Goal: Transaction & Acquisition: Subscribe to service/newsletter

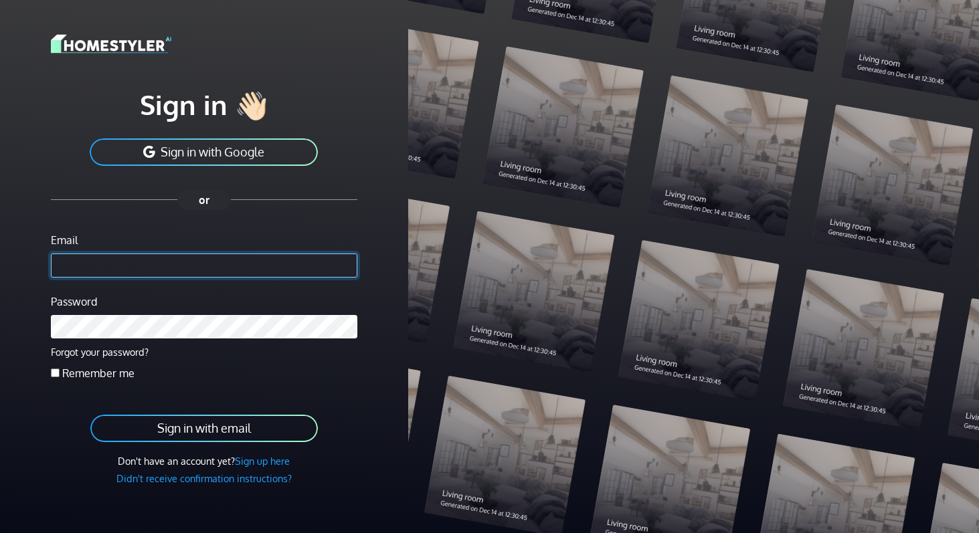
click at [240, 264] on input "Email" at bounding box center [204, 266] width 306 height 24
paste input "**********"
type input "**********"
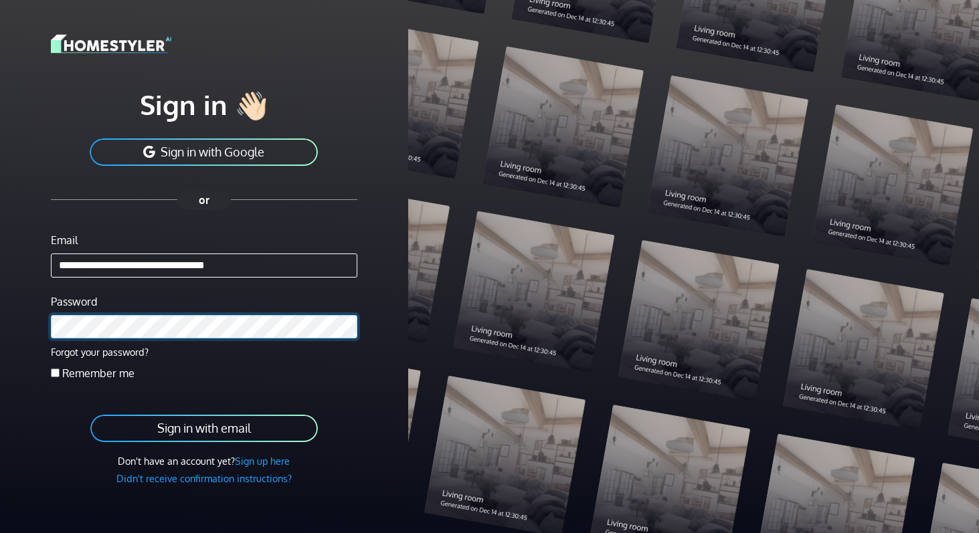
click at [89, 414] on button "Sign in with email" at bounding box center [204, 429] width 230 height 30
click at [244, 438] on button "Sign in with email" at bounding box center [204, 429] width 230 height 30
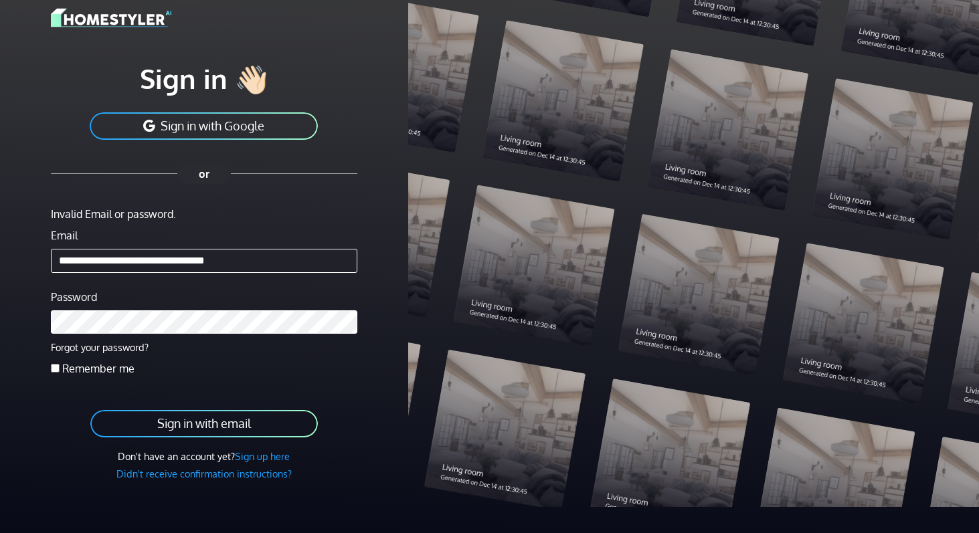
scroll to position [82, 0]
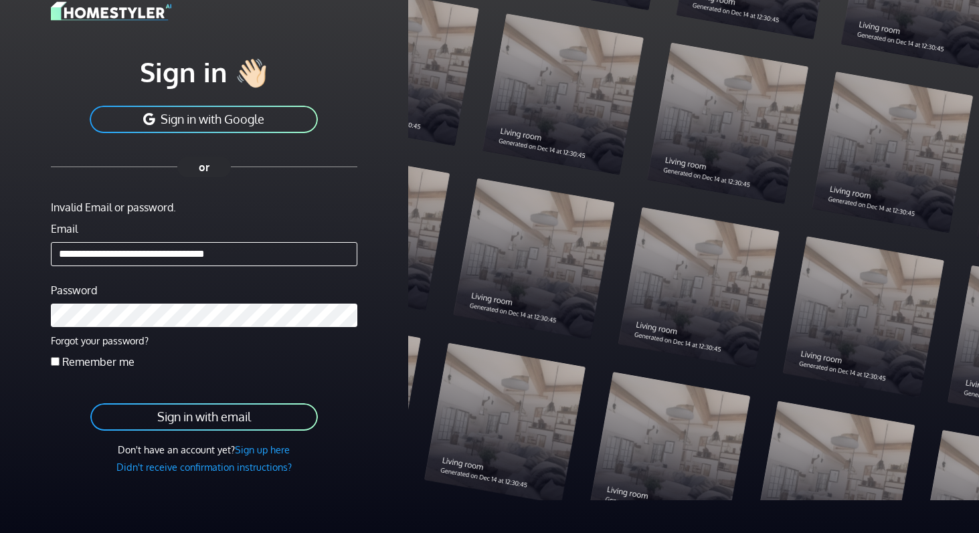
click at [263, 454] on link "Sign up here" at bounding box center [262, 450] width 55 height 12
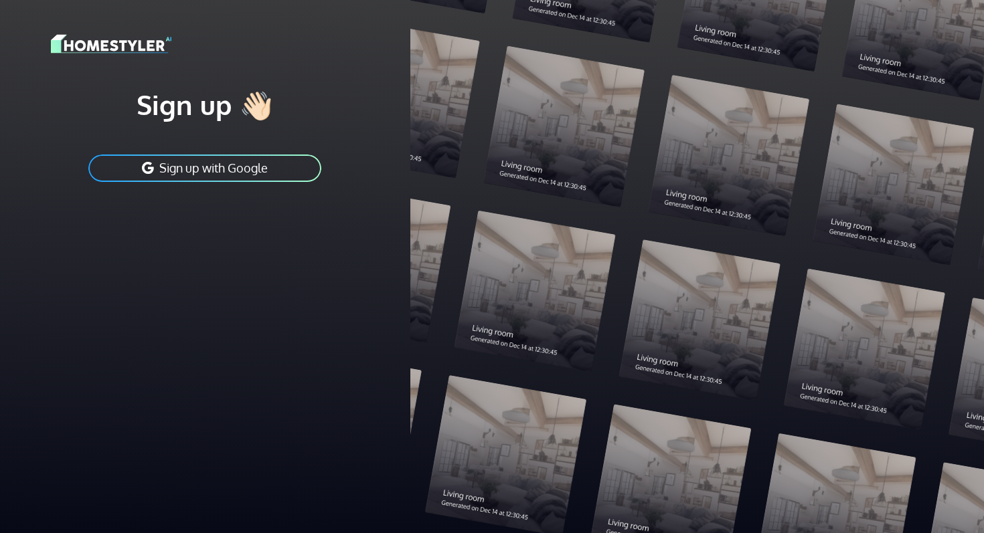
click at [236, 326] on div "Sign up 👋🏻 Sign up with Google" at bounding box center [205, 266] width 410 height 533
click at [236, 300] on div "Sign up 👋🏻 Sign up with Google" at bounding box center [205, 266] width 410 height 533
click at [324, 347] on div "Sign up 👋🏻 Sign up with Google" at bounding box center [205, 266] width 410 height 533
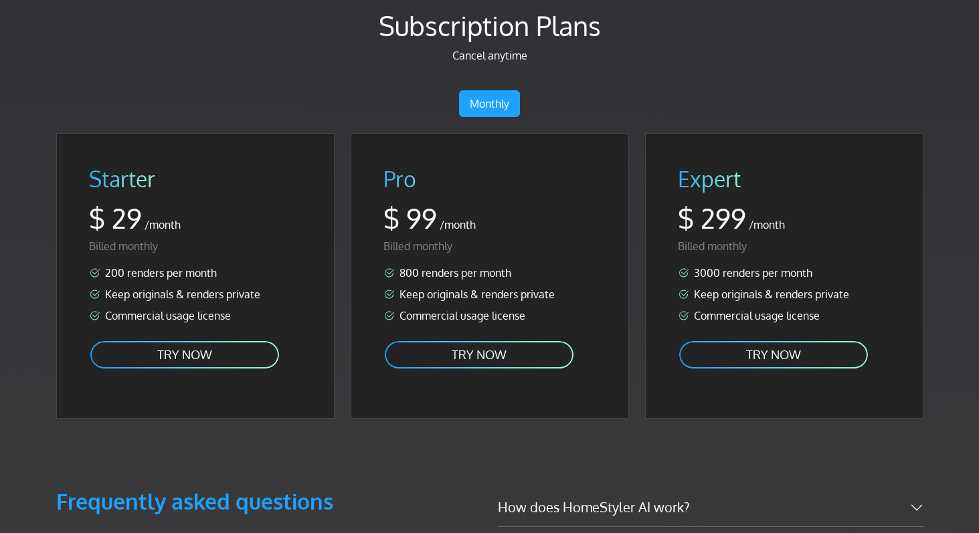
scroll to position [2356, 0]
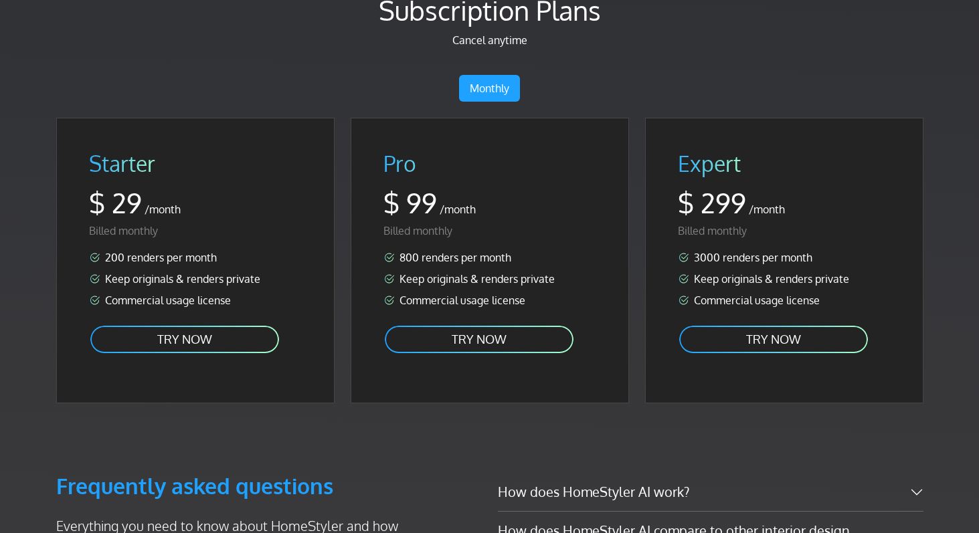
click at [225, 258] on ul "200 renders per month Keep originals & renders private Commercial usage license" at bounding box center [195, 279] width 213 height 59
click at [225, 325] on link "TRY NOW" at bounding box center [184, 340] width 191 height 30
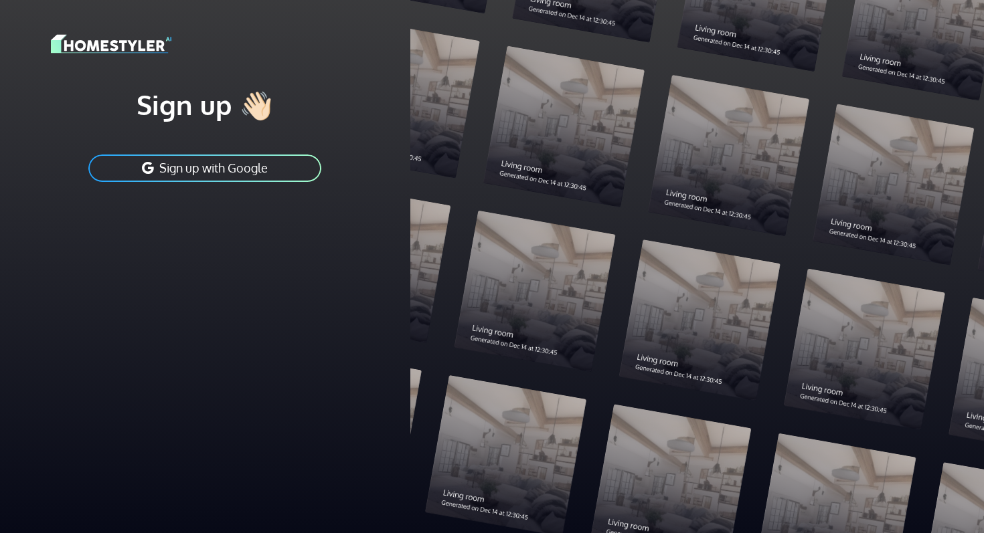
click at [433, 325] on div at bounding box center [697, 266] width 574 height 533
click at [293, 172] on button "Sign up with Google" at bounding box center [205, 168] width 236 height 30
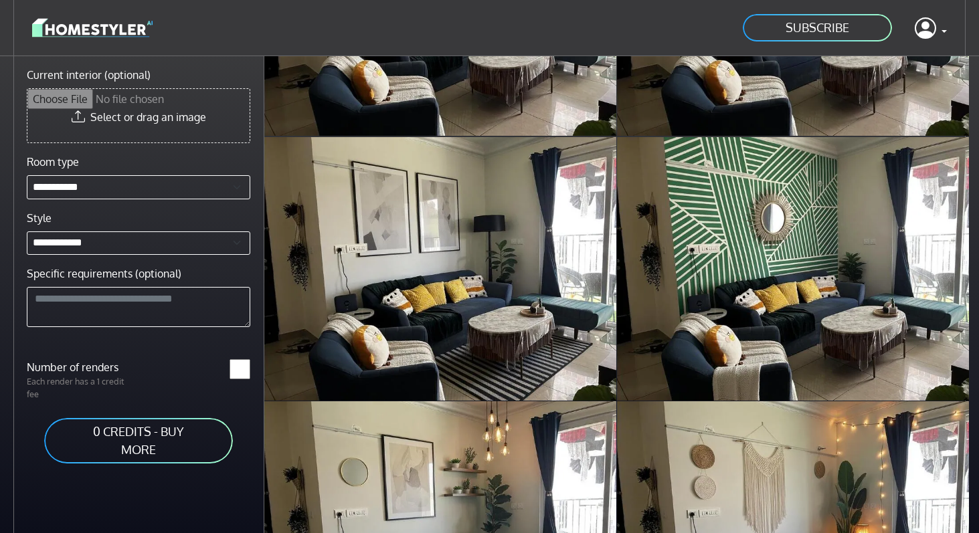
scroll to position [792, 0]
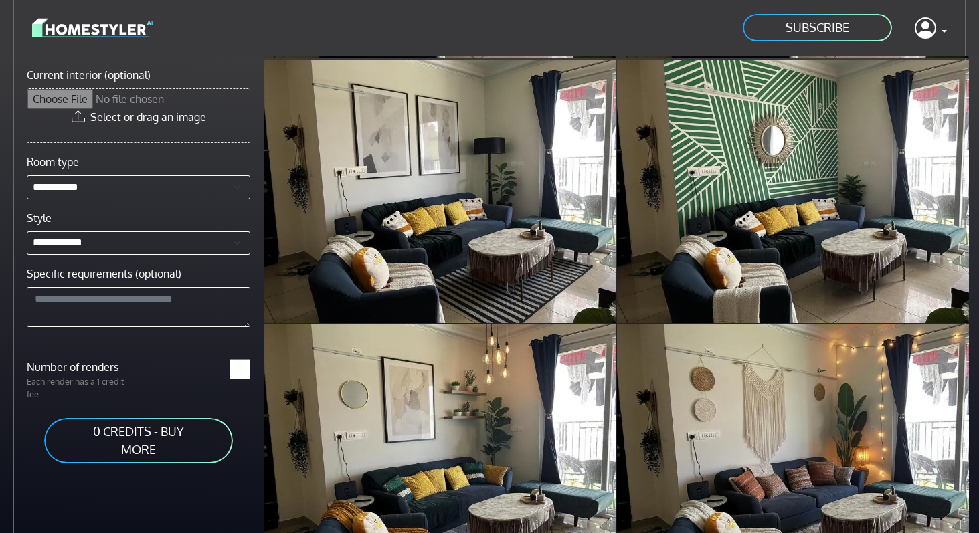
click at [177, 435] on link "0 CREDITS - BUY MORE" at bounding box center [138, 441] width 191 height 48
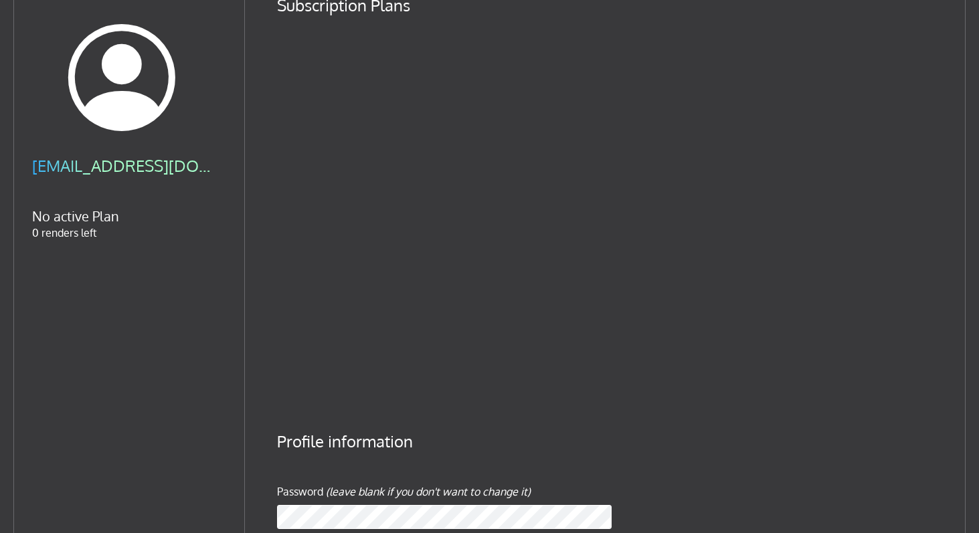
scroll to position [359, 0]
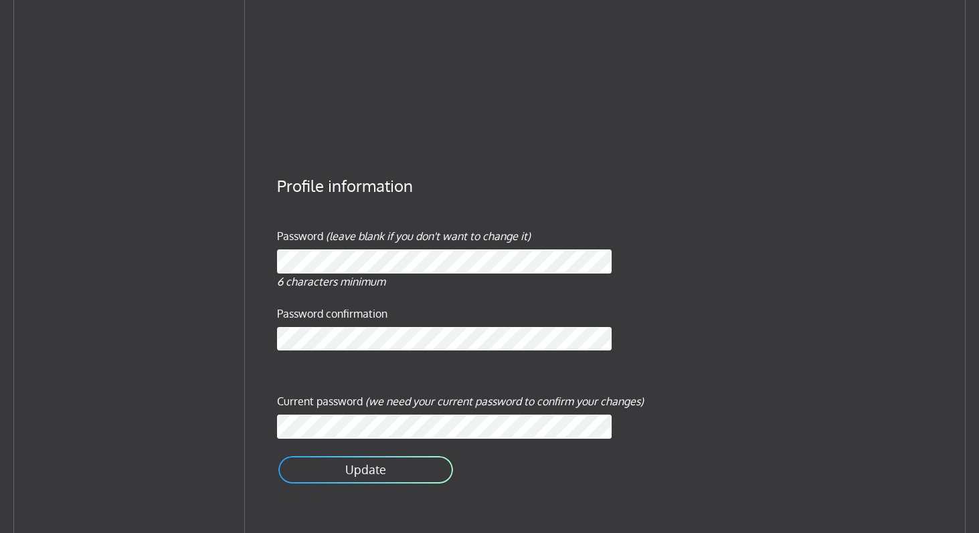
click at [375, 159] on div "Subscription Plans Profile information Password (leave blank if you don't want …" at bounding box center [612, 115] width 734 height 836
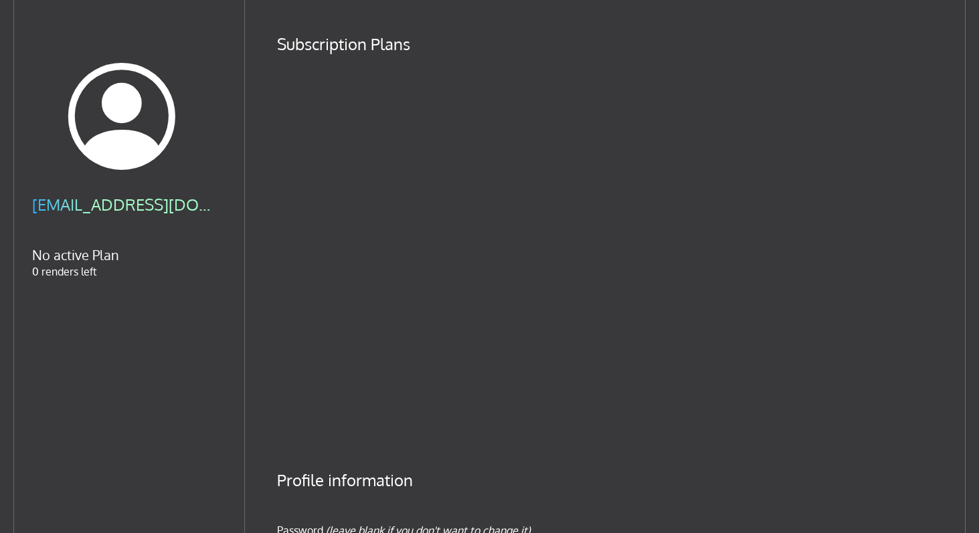
scroll to position [33, 0]
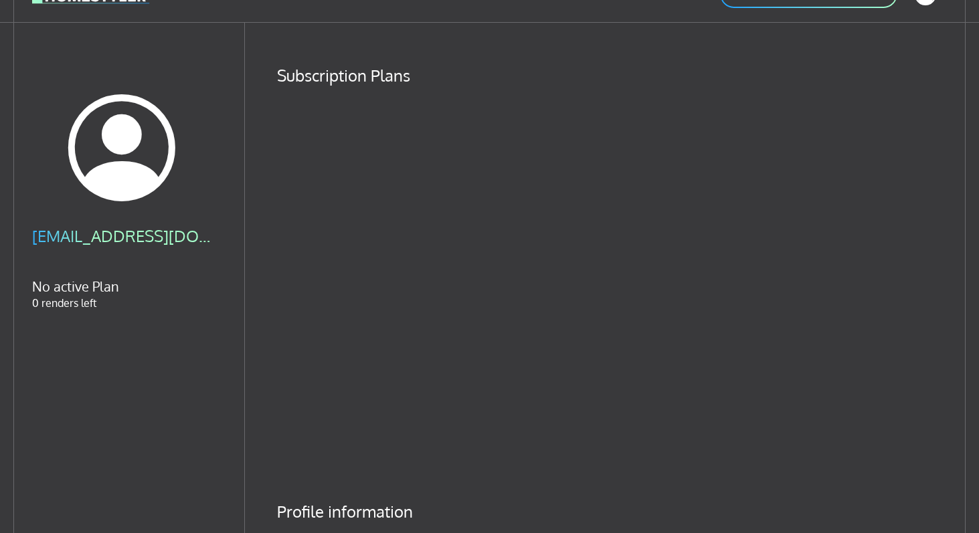
click at [342, 80] on h4 "Subscription Plans" at bounding box center [612, 76] width 670 height 20
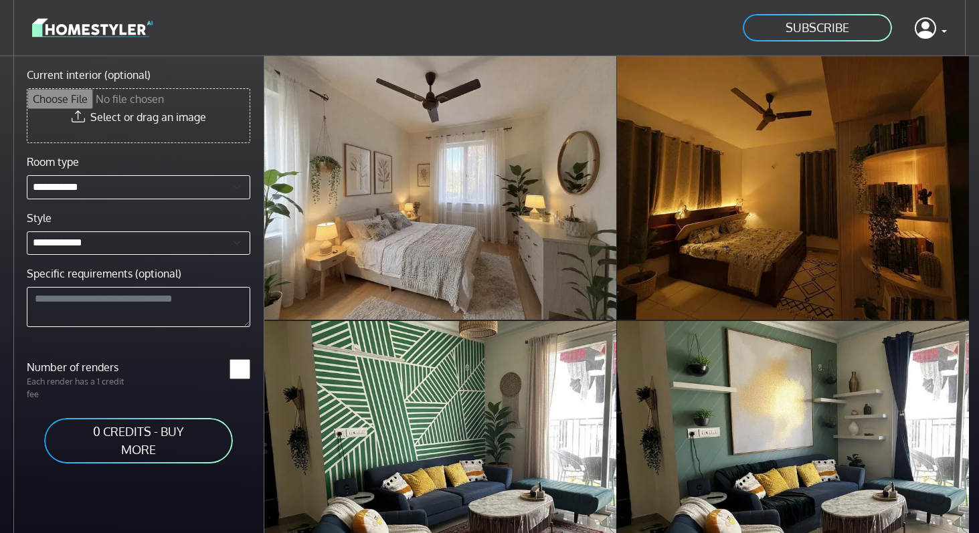
drag, startPoint x: 177, startPoint y: 31, endPoint x: 28, endPoint y: 31, distance: 148.6
click at [28, 31] on header "SUBSCRIBE Profile Sign out" at bounding box center [489, 28] width 979 height 56
click at [189, 36] on div "SUBSCRIBE Profile Sign out" at bounding box center [489, 28] width 915 height 34
click at [220, 34] on div "SUBSCRIBE Profile Sign out" at bounding box center [489, 28] width 915 height 34
click at [936, 36] on link at bounding box center [931, 28] width 32 height 32
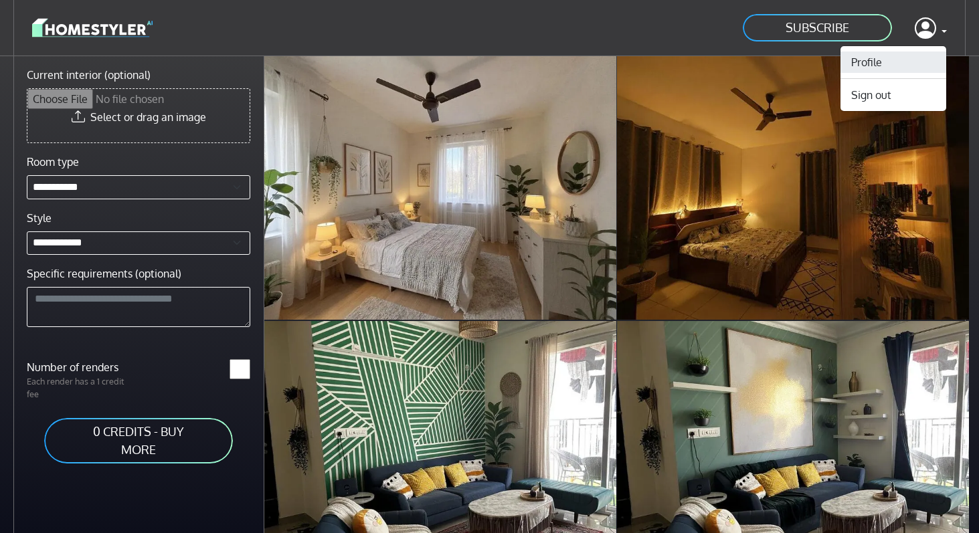
click at [899, 64] on link "Profile" at bounding box center [894, 62] width 106 height 21
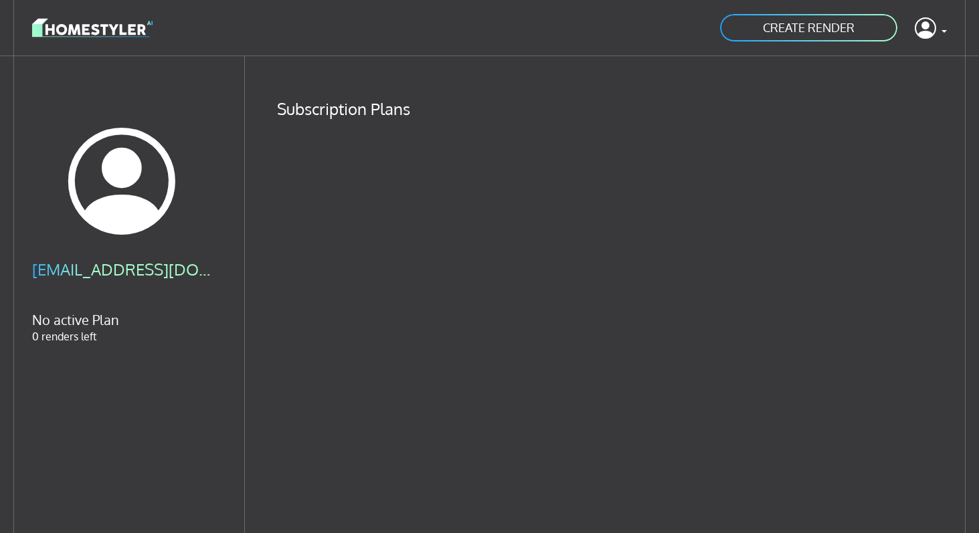
click at [611, 106] on h4 "Subscription Plans" at bounding box center [612, 109] width 670 height 20
click at [800, 39] on link "CREATE RENDER" at bounding box center [809, 28] width 180 height 30
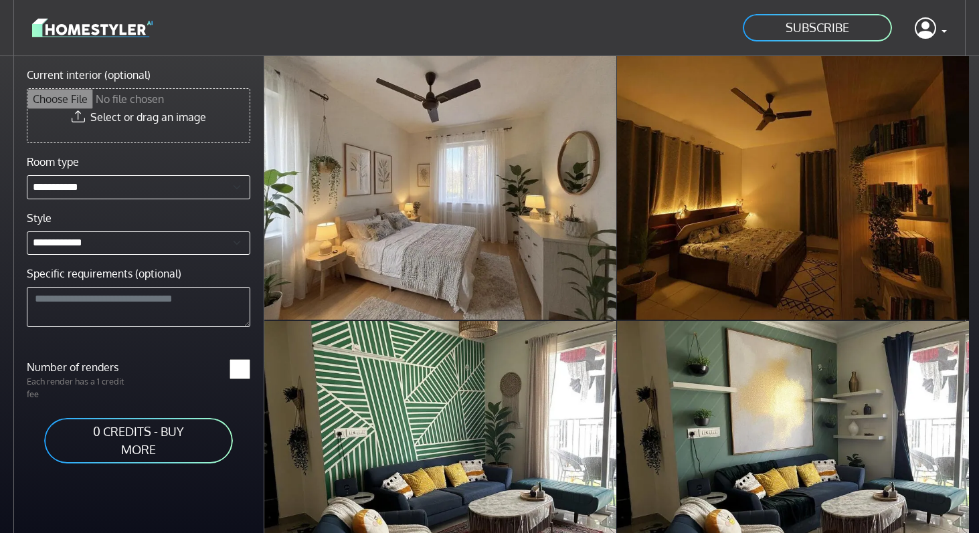
scroll to position [64, 0]
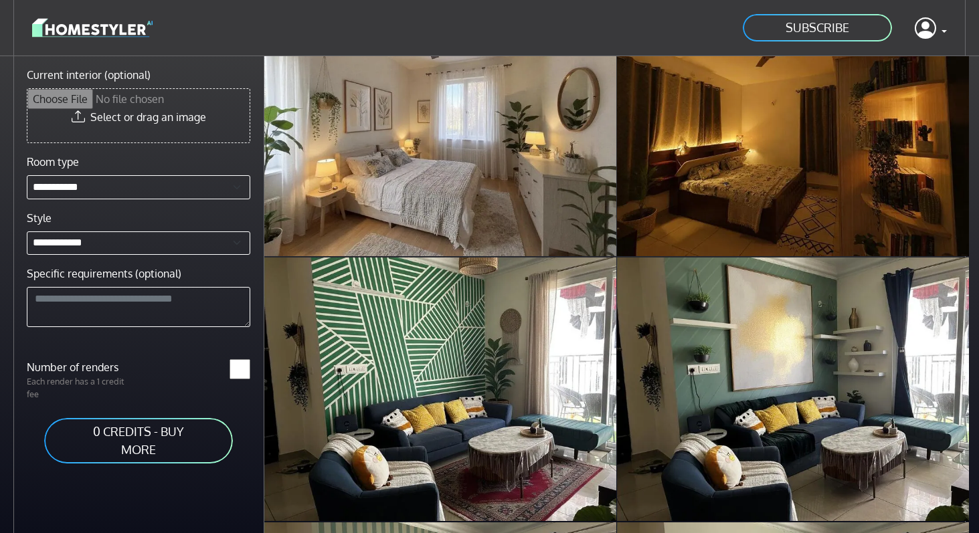
click at [139, 448] on link "0 CREDITS - BUY MORE" at bounding box center [138, 441] width 191 height 48
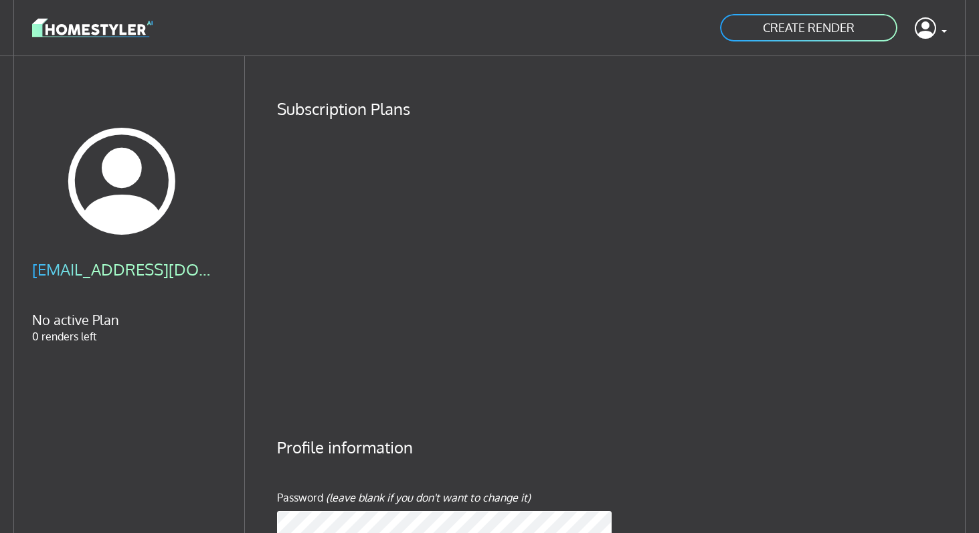
click at [516, 104] on h4 "Subscription Plans" at bounding box center [612, 109] width 670 height 20
